Goal: Communication & Community: Answer question/provide support

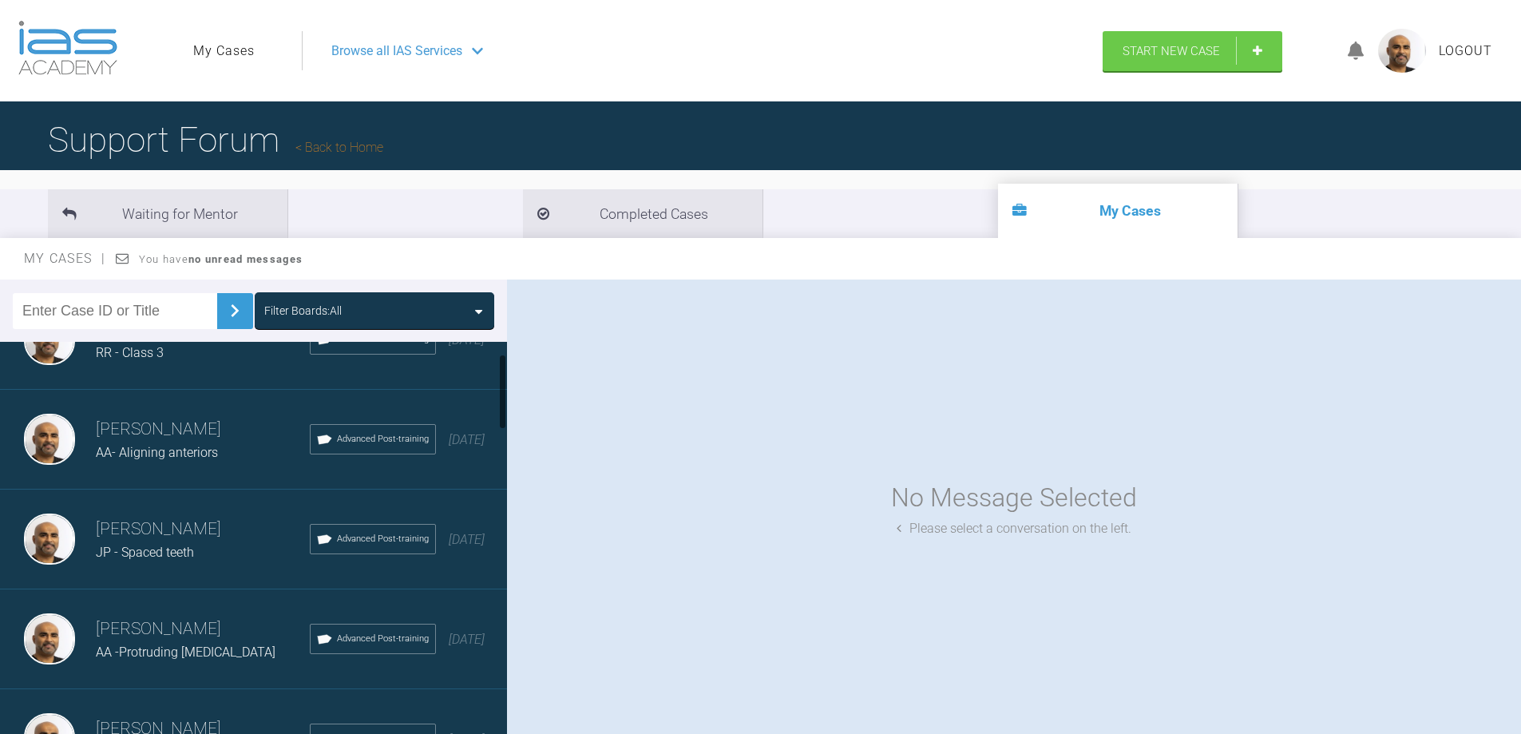
scroll to position [80, 0]
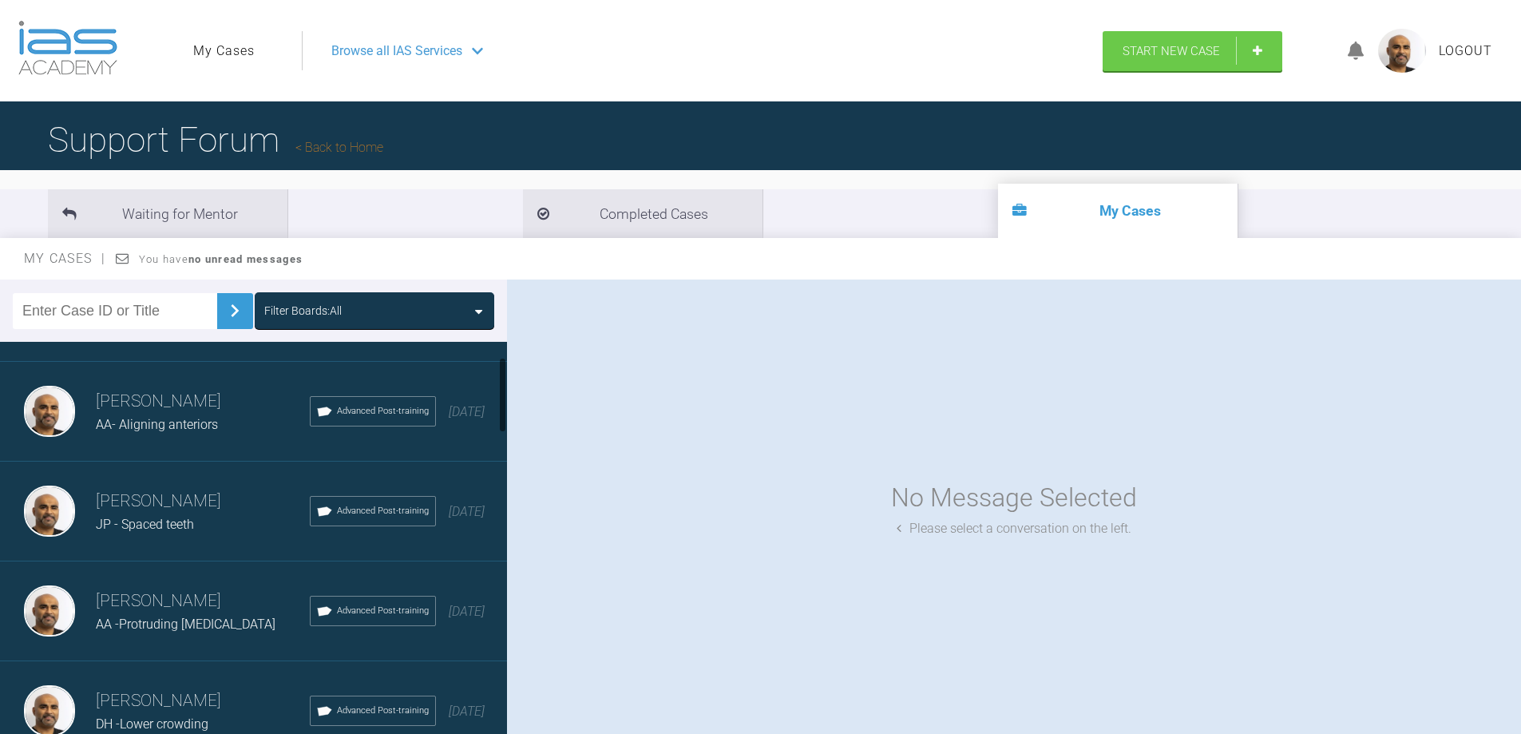
click at [102, 527] on span "JP - Spaced teeth" at bounding box center [145, 524] width 98 height 15
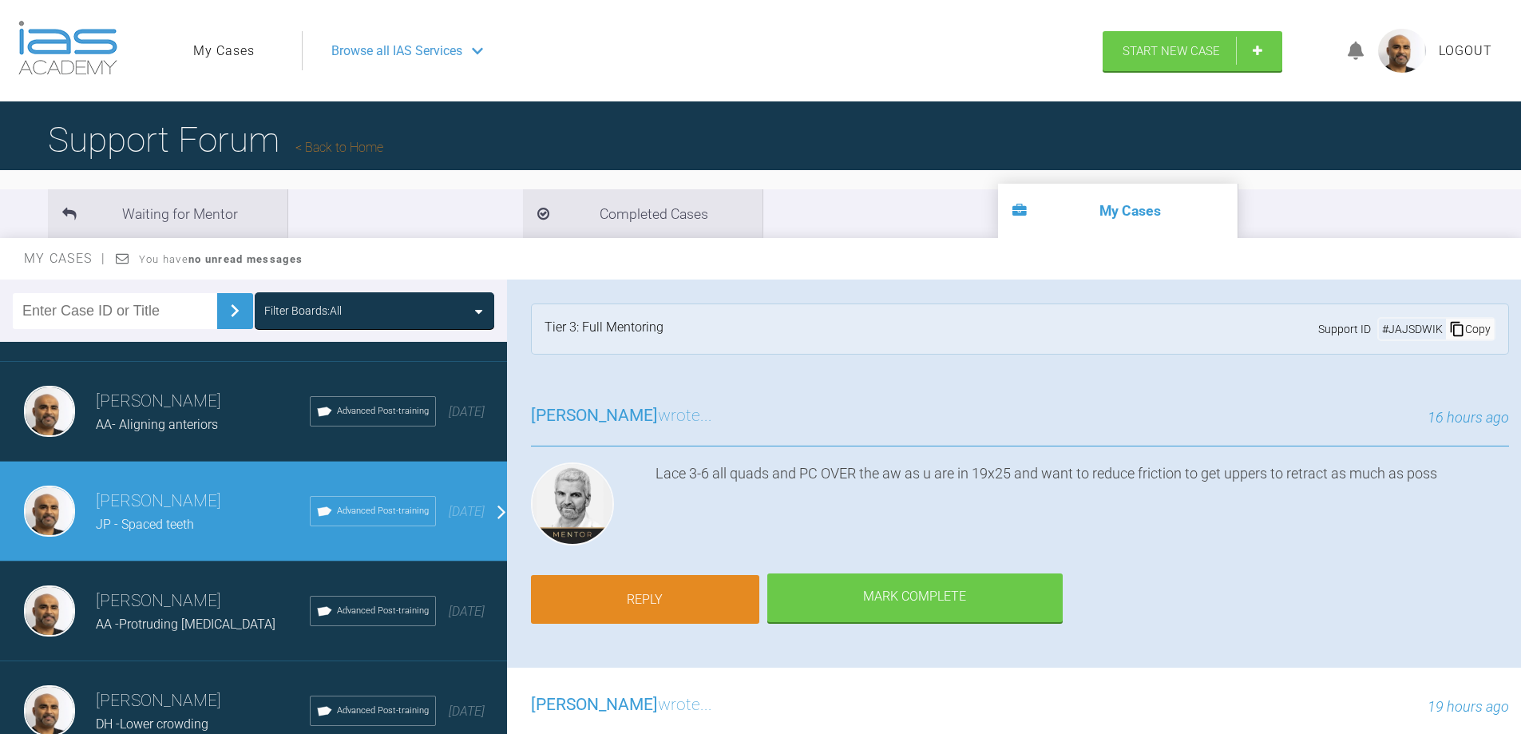
click at [656, 604] on link "Reply" at bounding box center [645, 599] width 228 height 49
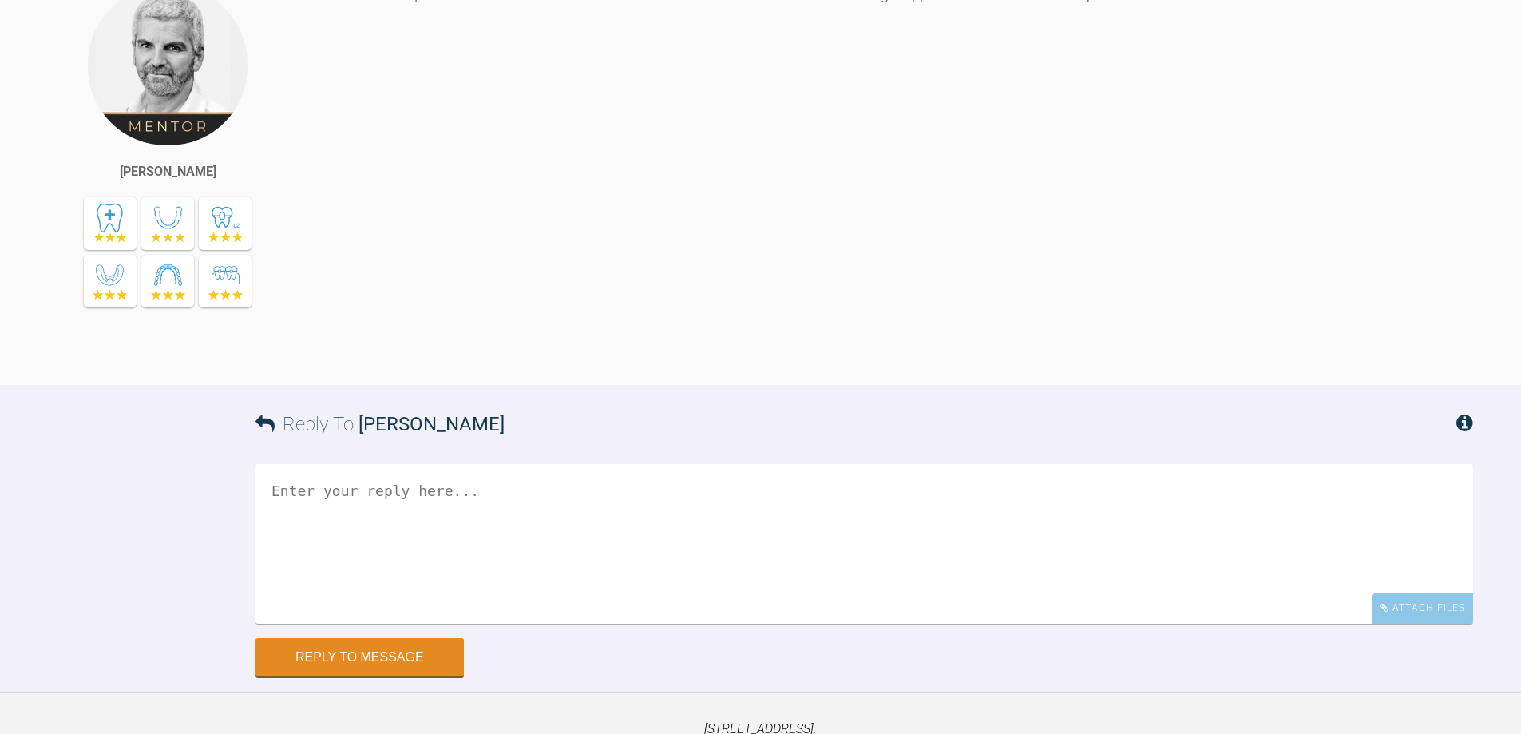
scroll to position [7344, 0]
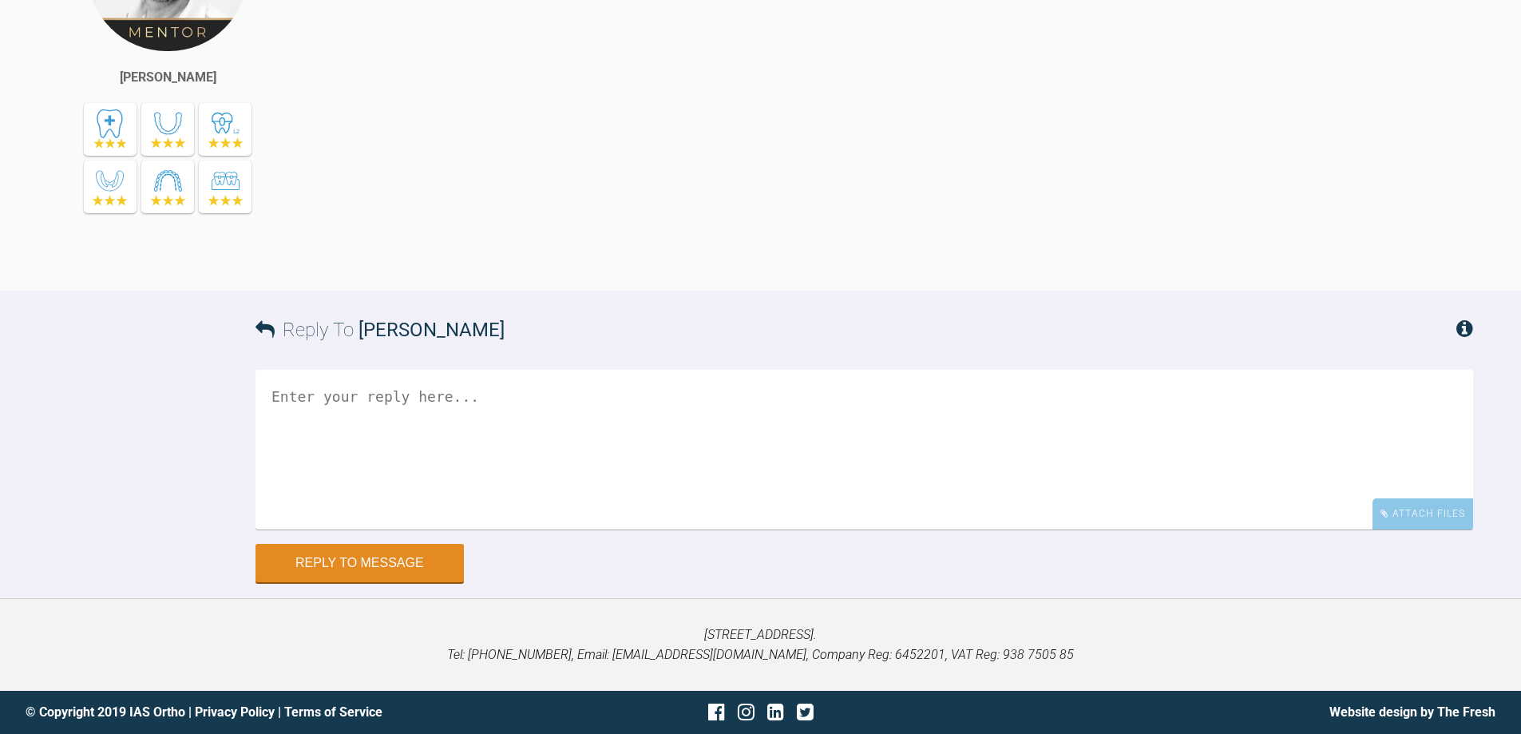
click at [299, 411] on textarea at bounding box center [864, 450] width 1218 height 160
click at [497, 401] on textarea "Should I bring him before hios next review" at bounding box center [864, 450] width 1218 height 160
click at [264, 394] on textarea "Should I bring him before his next review" at bounding box center [864, 450] width 1218 height 160
click at [697, 410] on textarea "Should I bring him before his next review" at bounding box center [864, 450] width 1218 height 160
drag, startPoint x: 620, startPoint y: 402, endPoint x: 808, endPoint y: 415, distance: 188.9
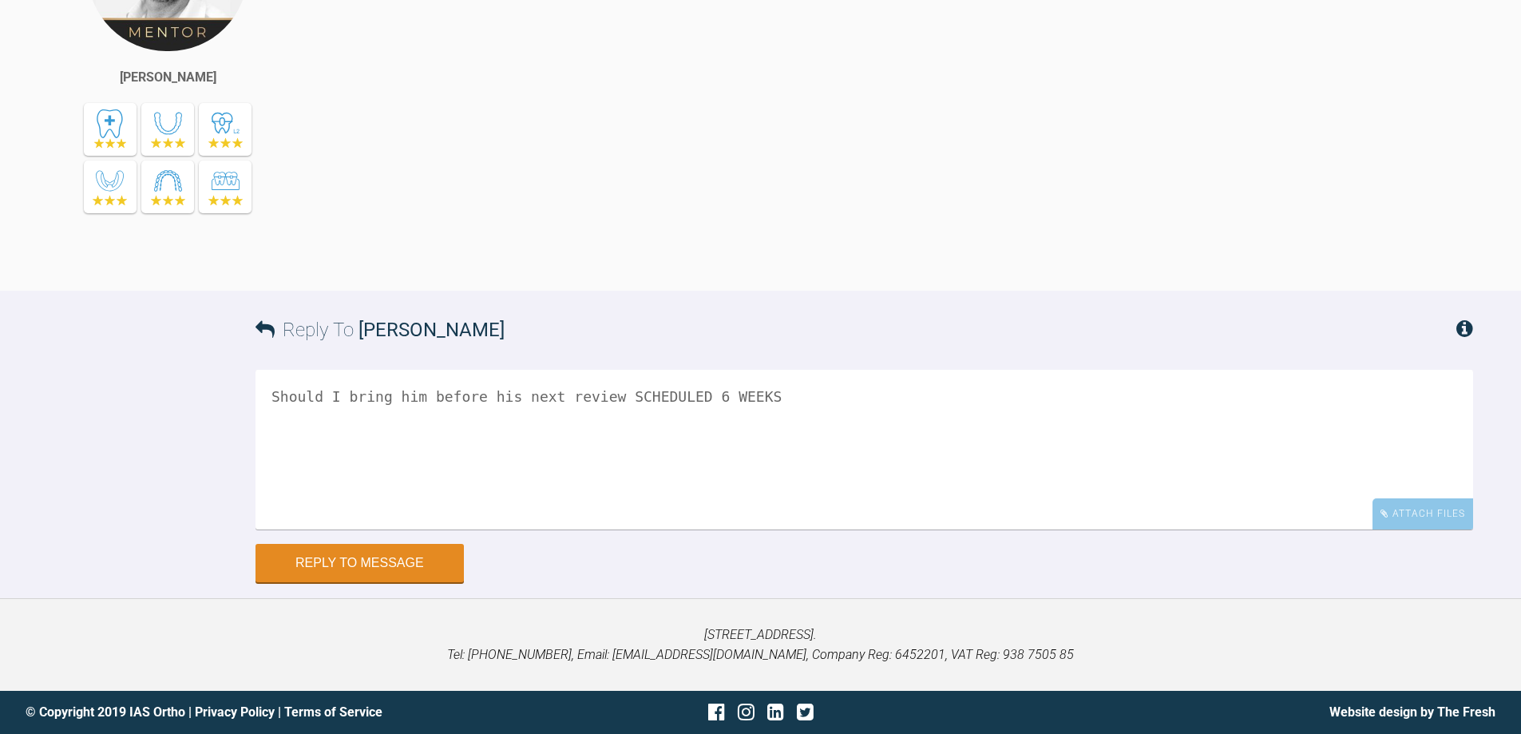
click at [808, 415] on textarea "Should I bring him before his next review SCHEDULED 6 WEEKS" at bounding box center [864, 450] width 1218 height 160
click at [676, 392] on textarea "Should I bring him before his next review scheduled 6 weeks" at bounding box center [864, 450] width 1218 height 160
click at [602, 401] on textarea "Should I bring him before his next review scheduled [DATE]" at bounding box center [864, 450] width 1218 height 160
click at [605, 387] on textarea "Should I bring him before his next review which is scheduled [DATE]" at bounding box center [864, 450] width 1218 height 160
type textarea "Should I bring him before his next review to change which is scheduled [DATE]"
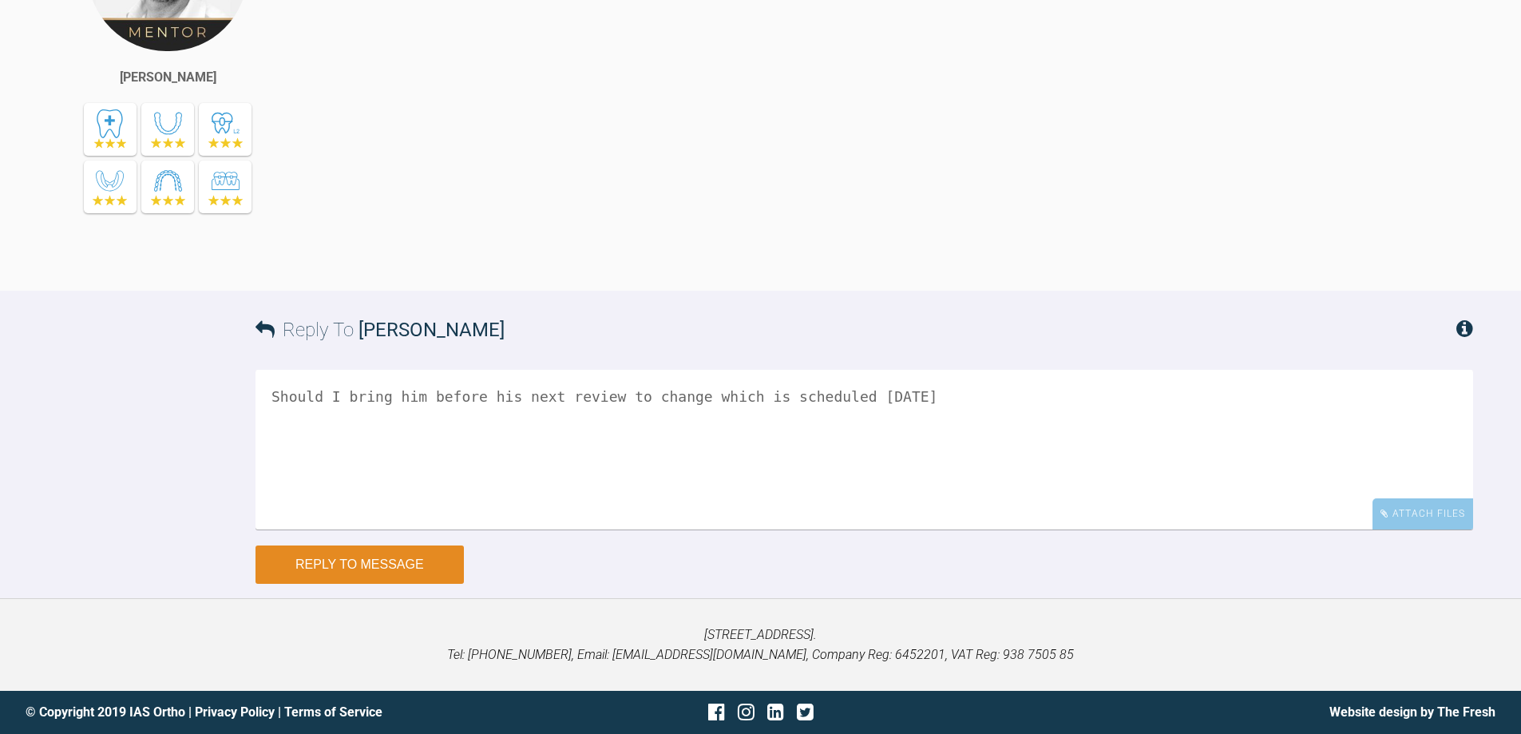
click at [426, 562] on button "Reply to Message" at bounding box center [359, 564] width 208 height 38
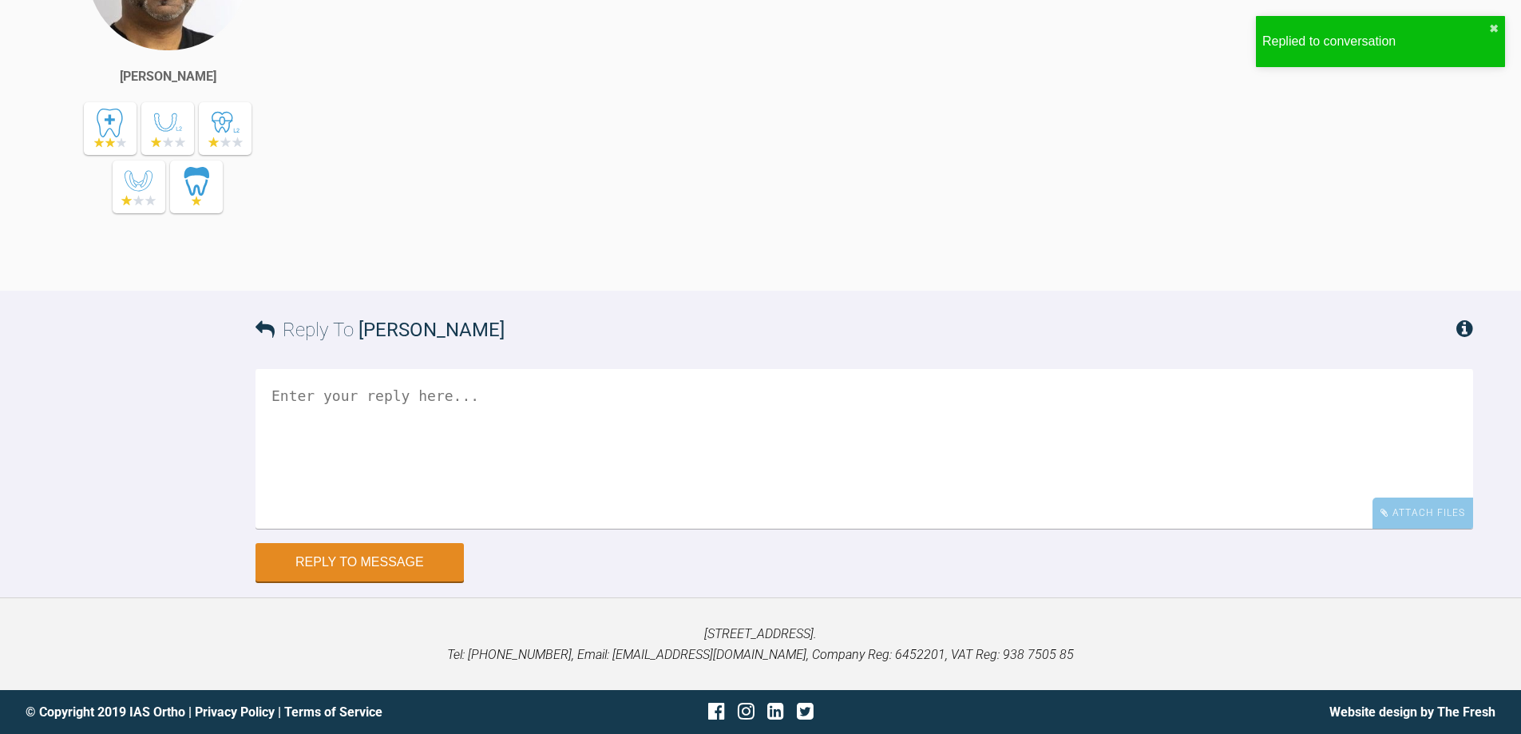
scroll to position [7883, 0]
